Goal: Find specific page/section: Find specific page/section

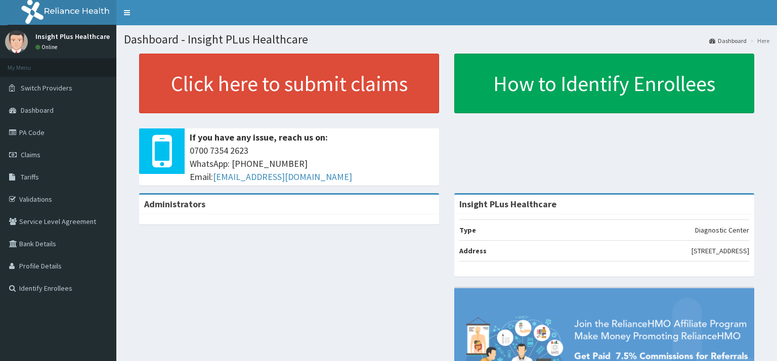
click at [32, 121] on link "PA Code" at bounding box center [58, 132] width 116 height 22
click at [60, 121] on link "PA Code" at bounding box center [58, 132] width 116 height 22
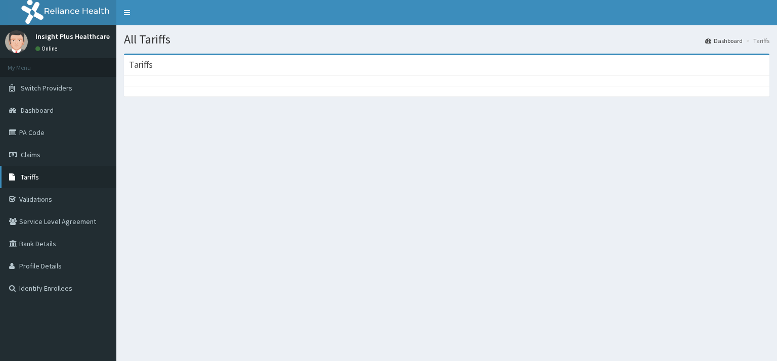
click at [45, 180] on link "Tariffs" at bounding box center [58, 177] width 116 height 22
click at [36, 176] on span "Tariffs" at bounding box center [30, 177] width 18 height 9
click at [29, 176] on span "Tariffs" at bounding box center [30, 177] width 18 height 9
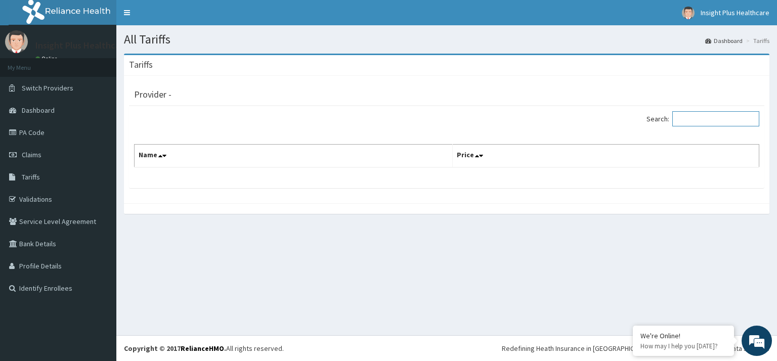
click at [696, 121] on input "Search:" at bounding box center [716, 118] width 87 height 15
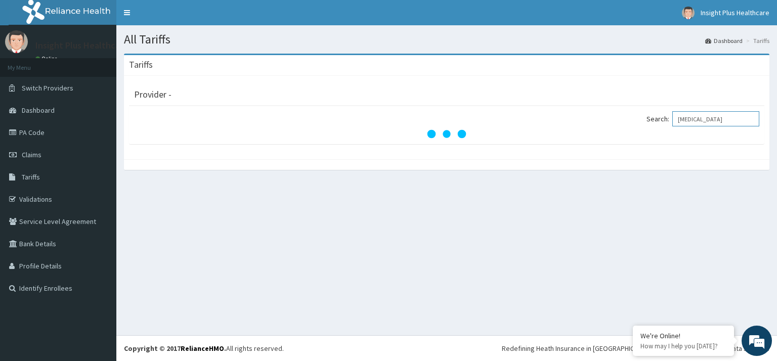
type input "[MEDICAL_DATA]"
